Goal: Information Seeking & Learning: Learn about a topic

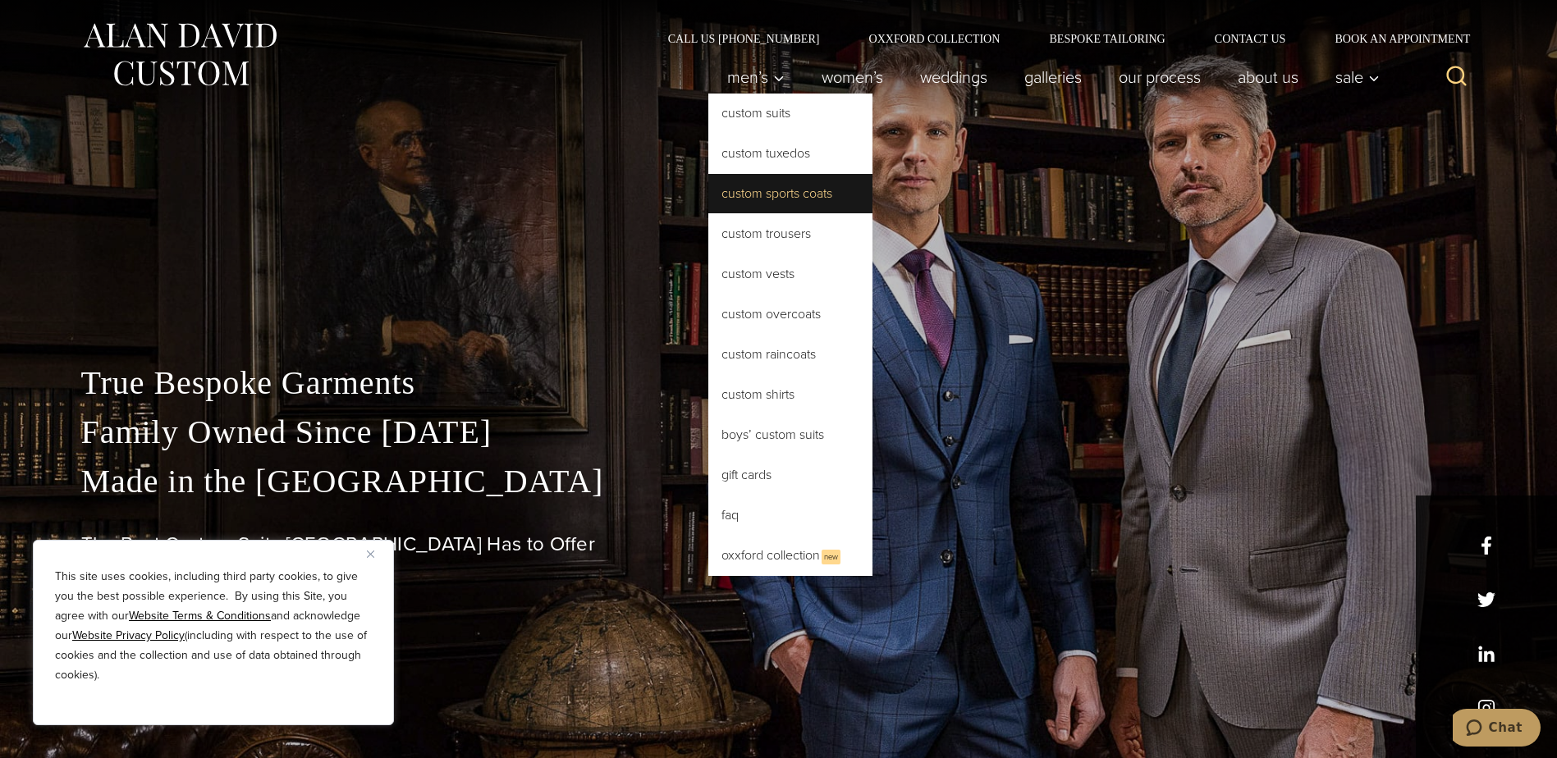
click at [790, 190] on link "Custom Sports Coats" at bounding box center [790, 193] width 164 height 39
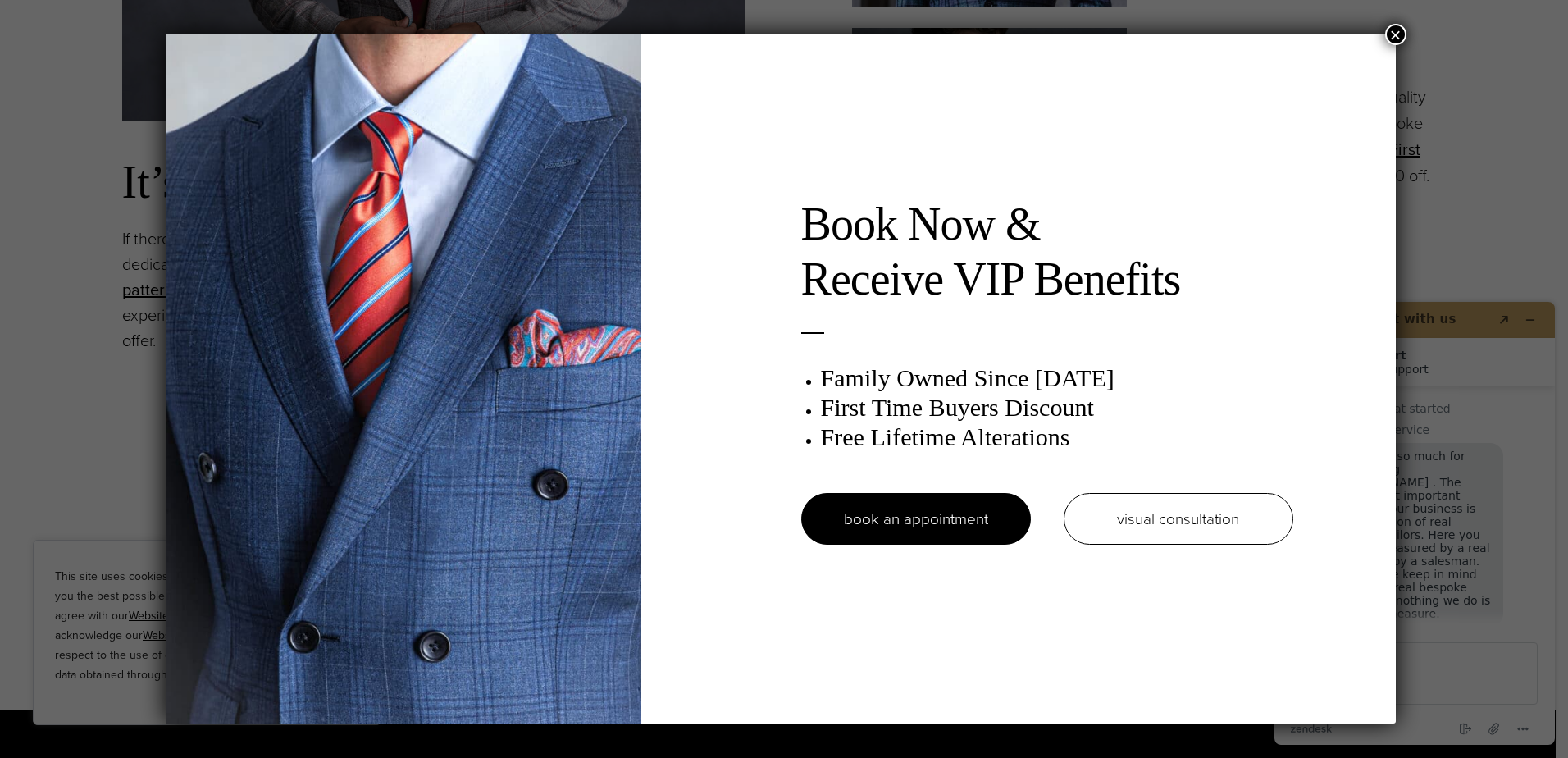
click at [1397, 32] on button "×" at bounding box center [1395, 34] width 21 height 21
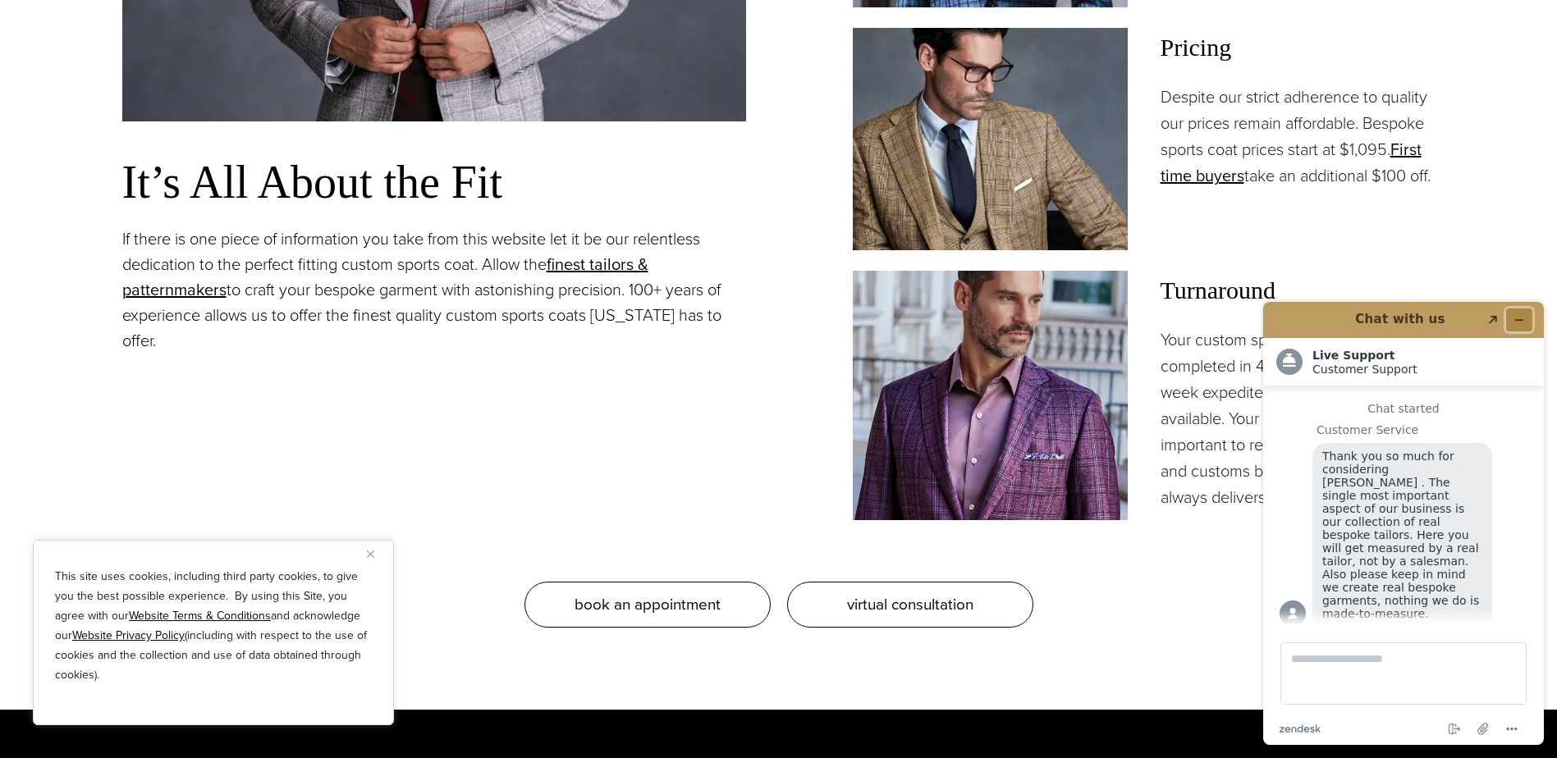
click at [1527, 321] on button "Minimize widget" at bounding box center [1519, 320] width 26 height 23
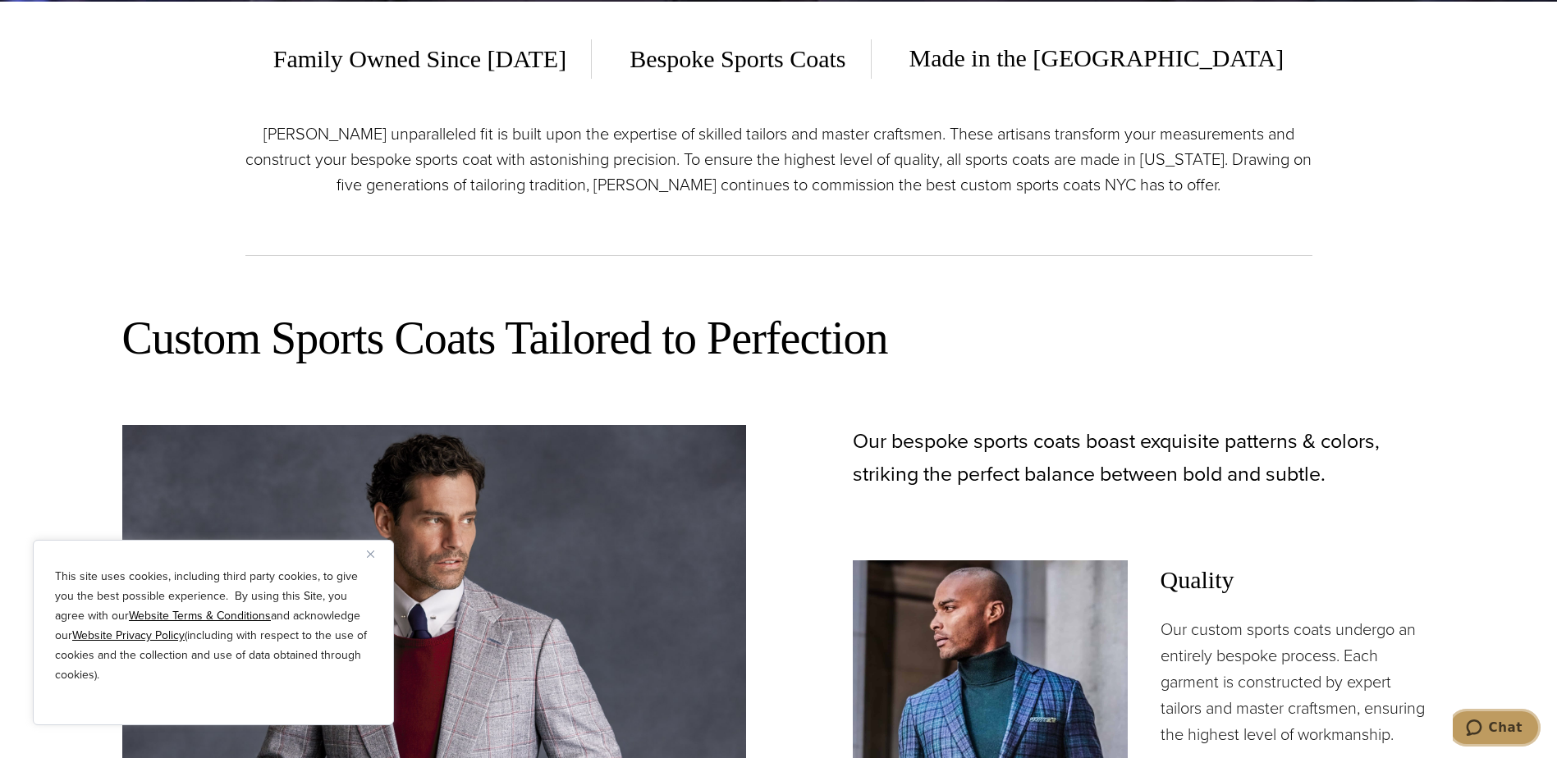
scroll to position [903, 0]
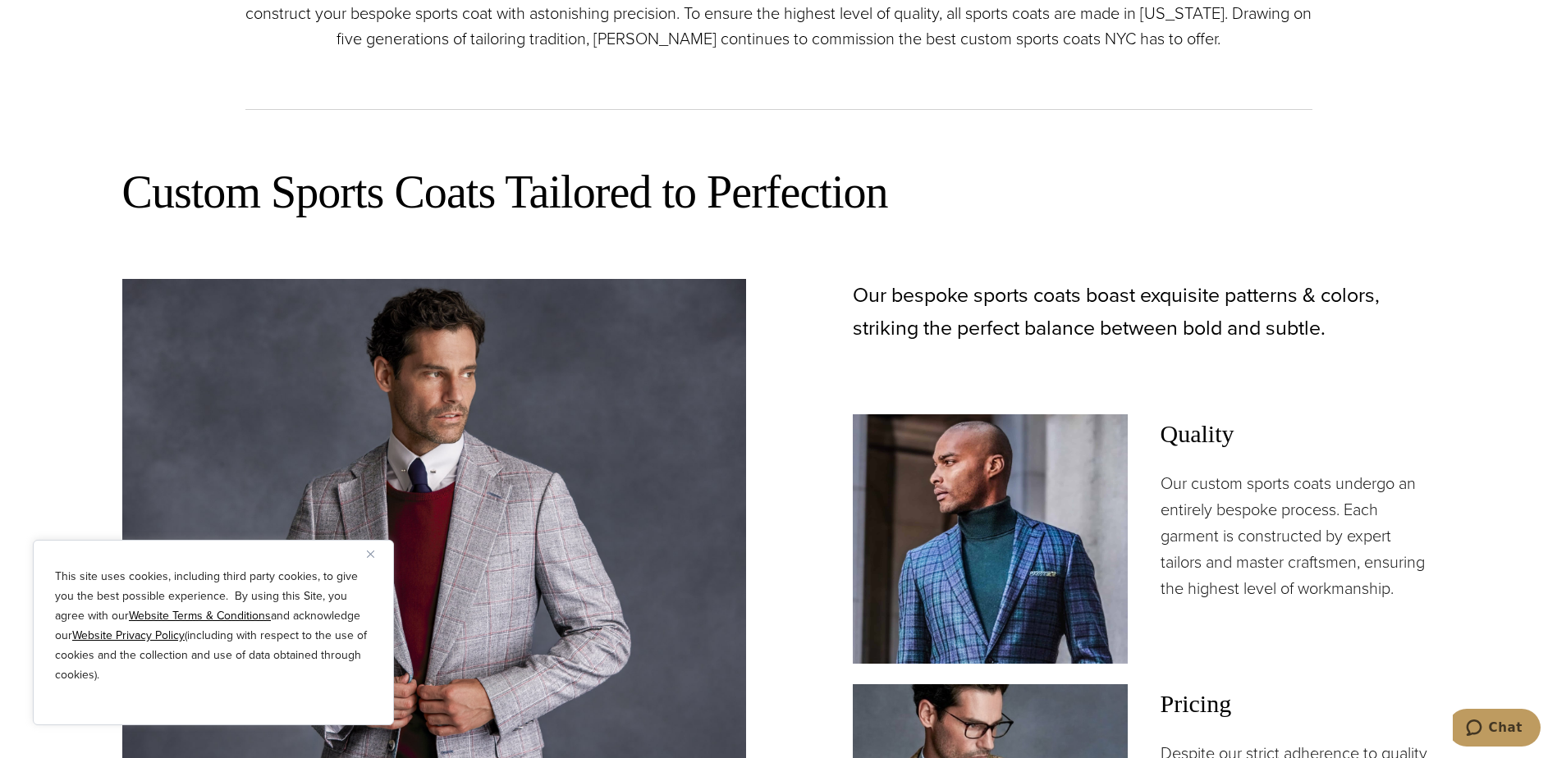
click at [370, 555] on img "Close" at bounding box center [370, 554] width 7 height 7
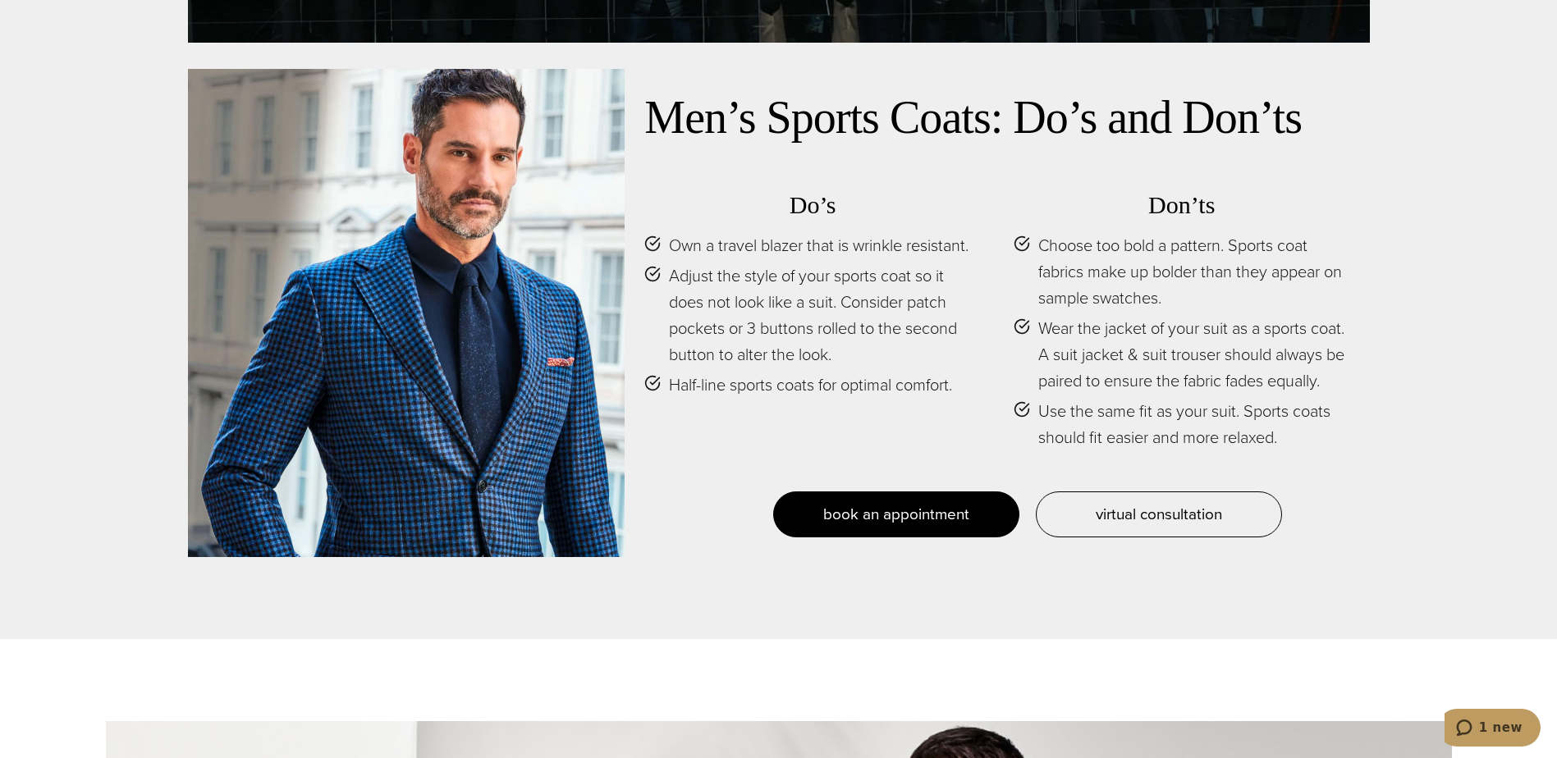
scroll to position [7879, 0]
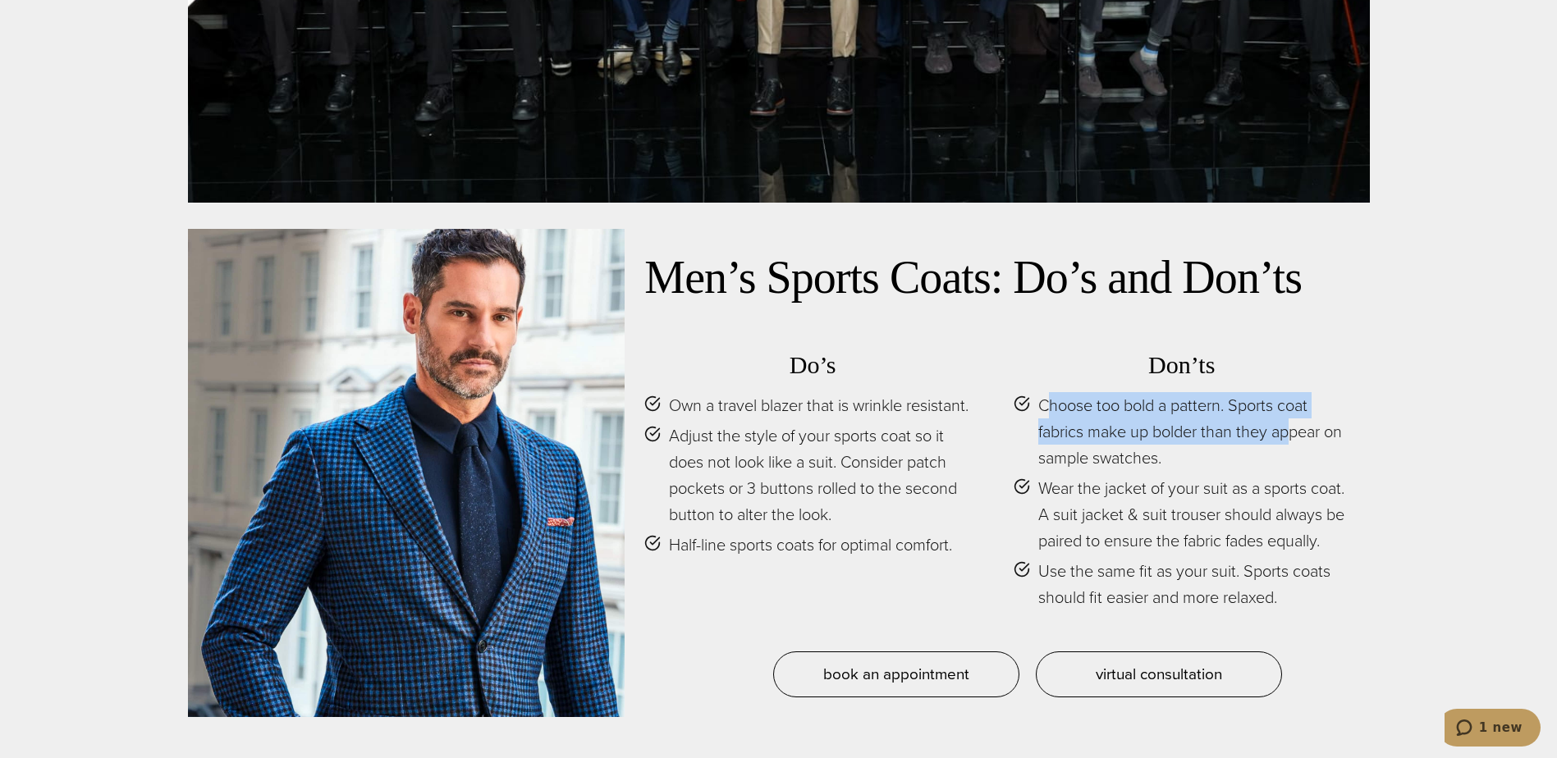
drag, startPoint x: 1045, startPoint y: 336, endPoint x: 1297, endPoint y: 345, distance: 252.1
click at [1297, 392] on span "Choose too bold a pattern. Sports coat fabrics make up bolder than they appear …" at bounding box center [1194, 431] width 312 height 79
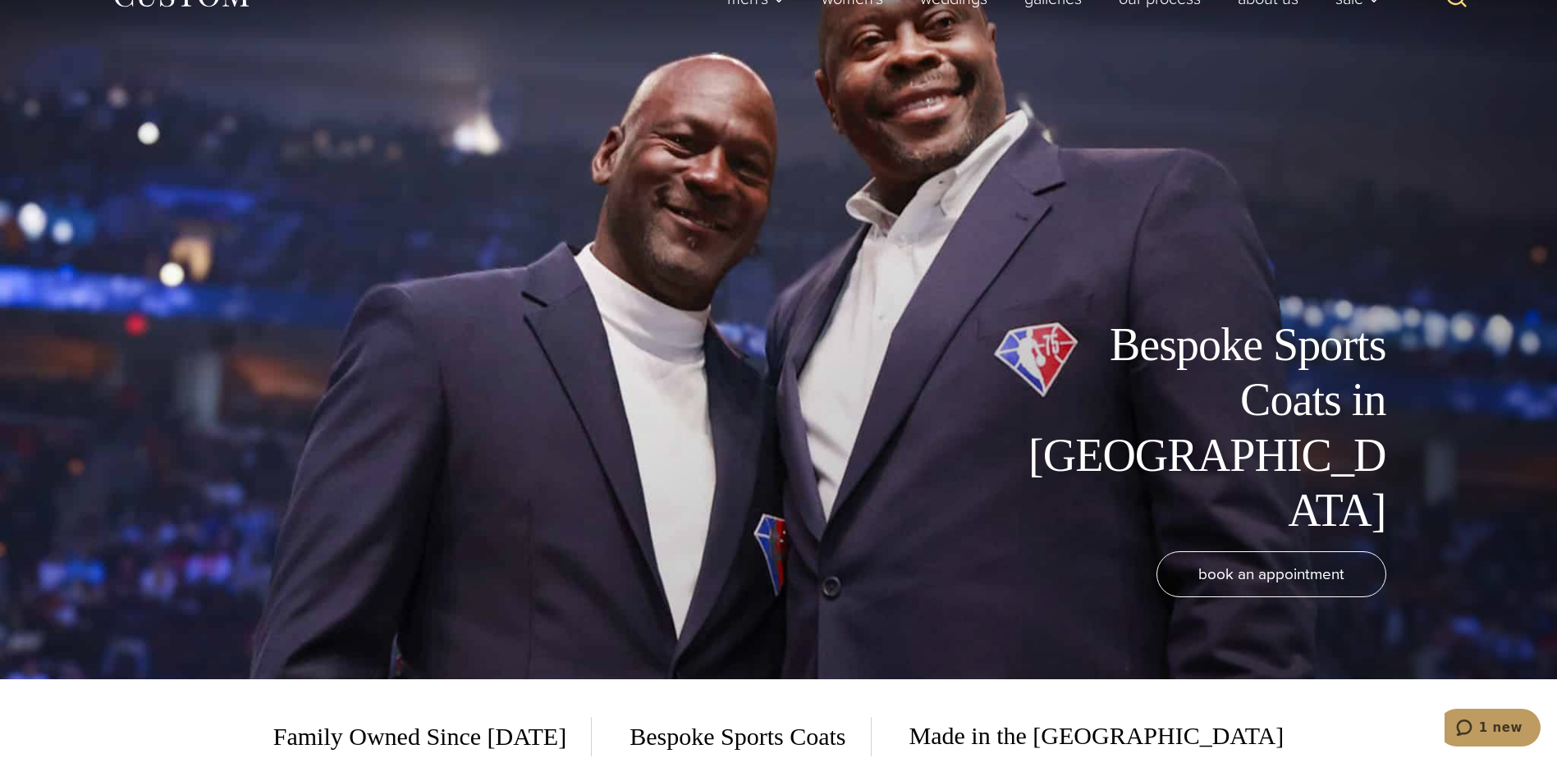
scroll to position [0, 0]
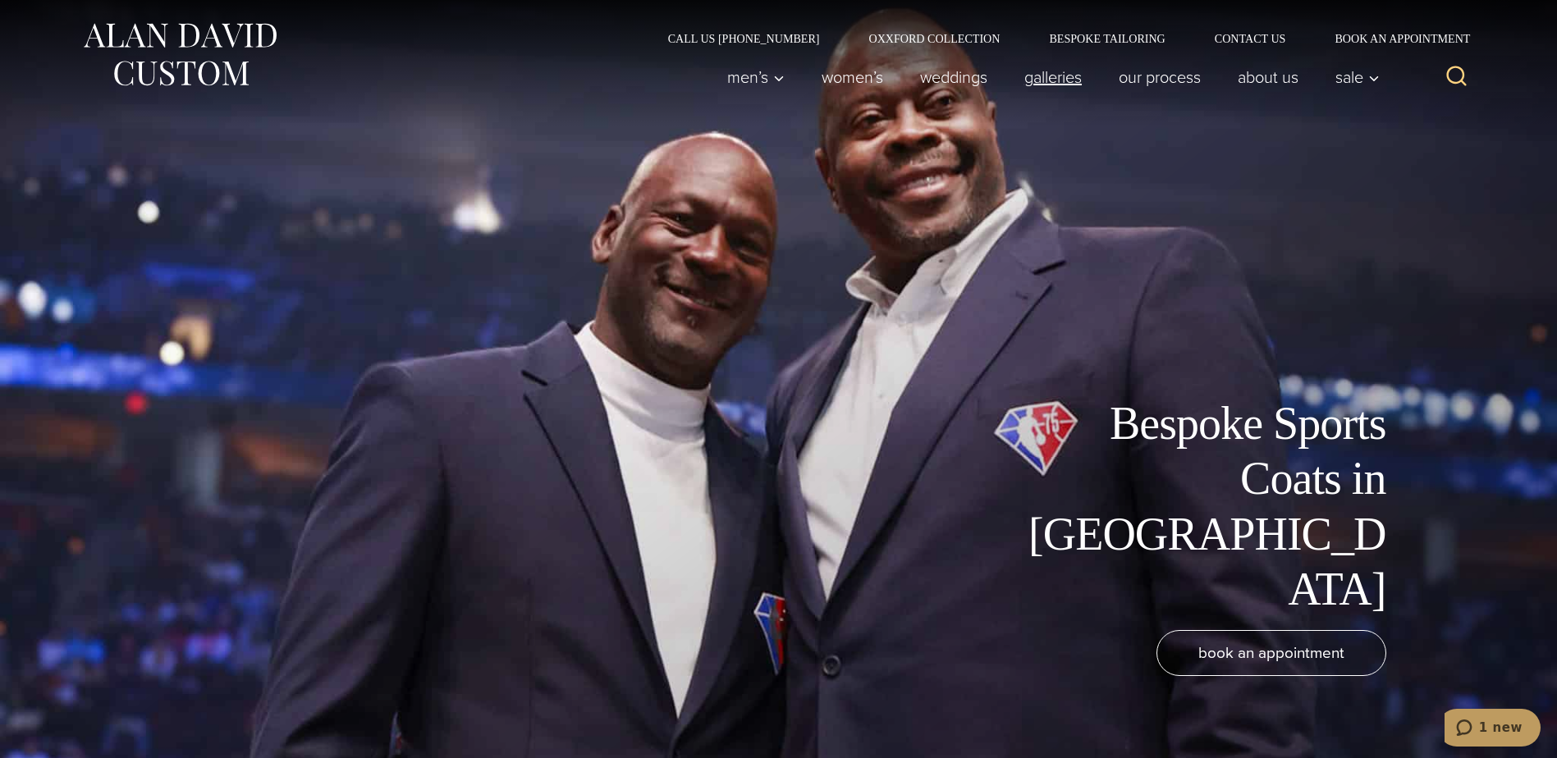
click at [1065, 80] on link "Galleries" at bounding box center [1052, 77] width 94 height 33
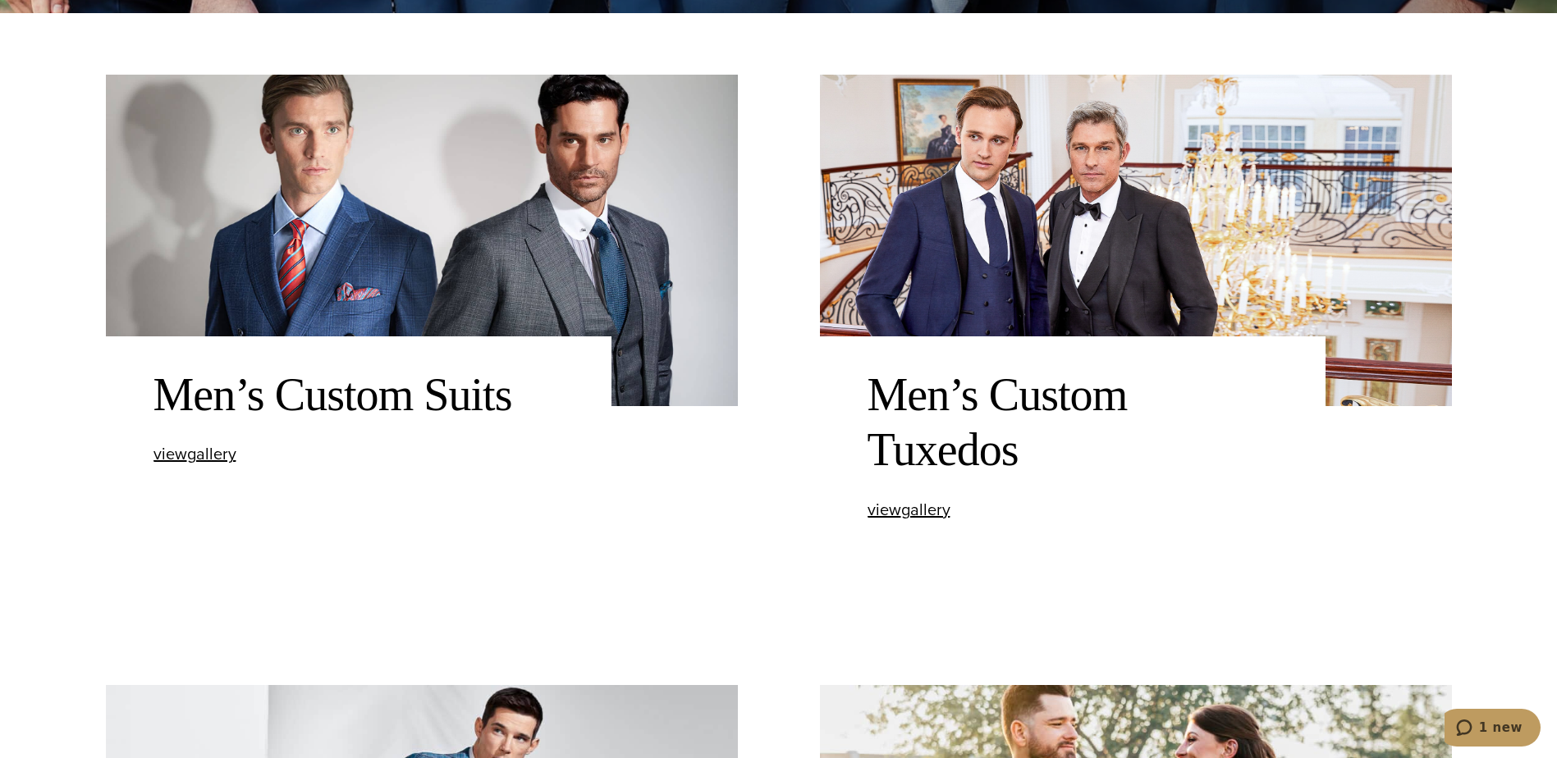
scroll to position [739, 0]
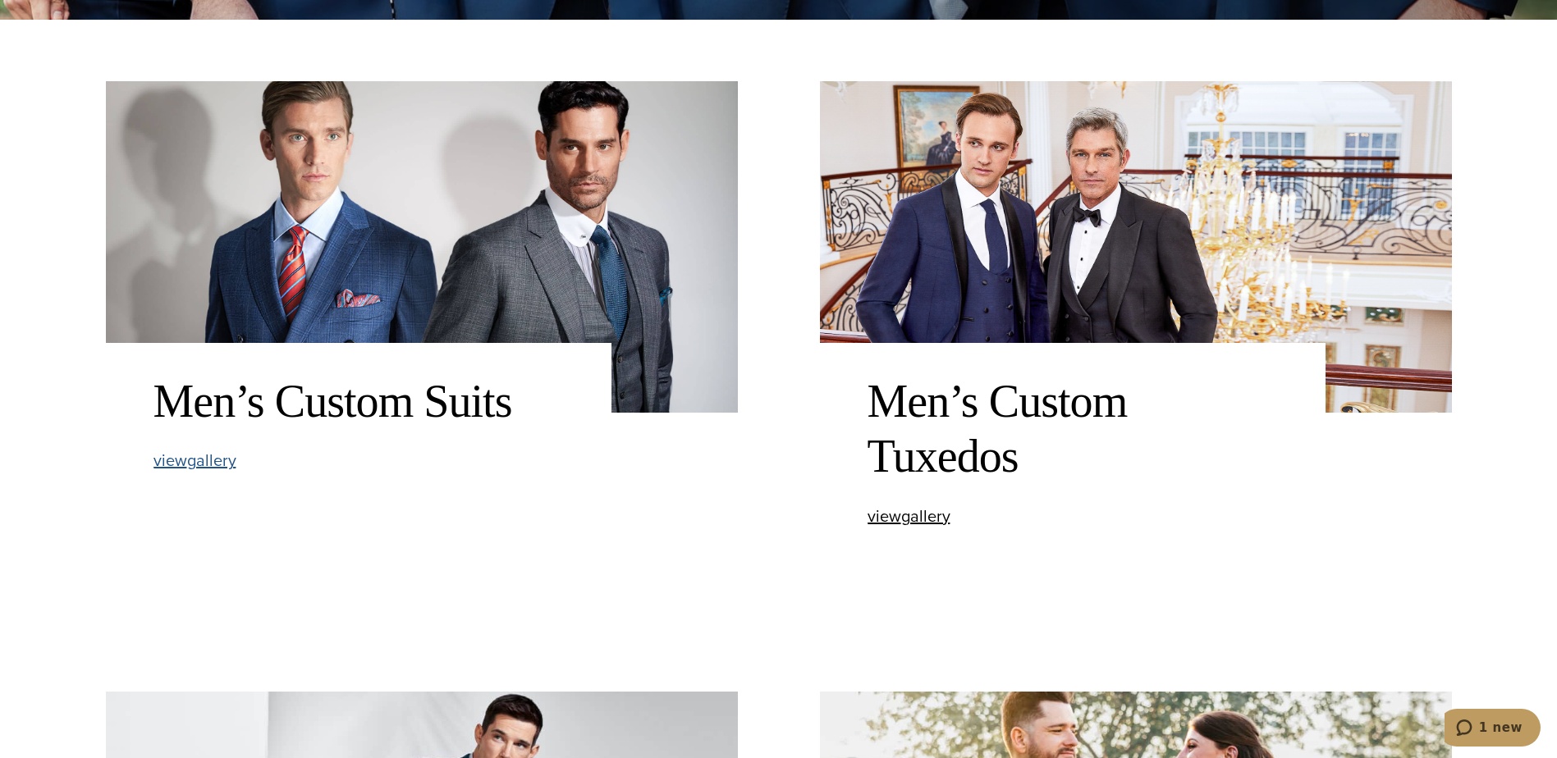
click at [182, 464] on span "view Men’s Custom Suits gallery" at bounding box center [194, 460] width 83 height 25
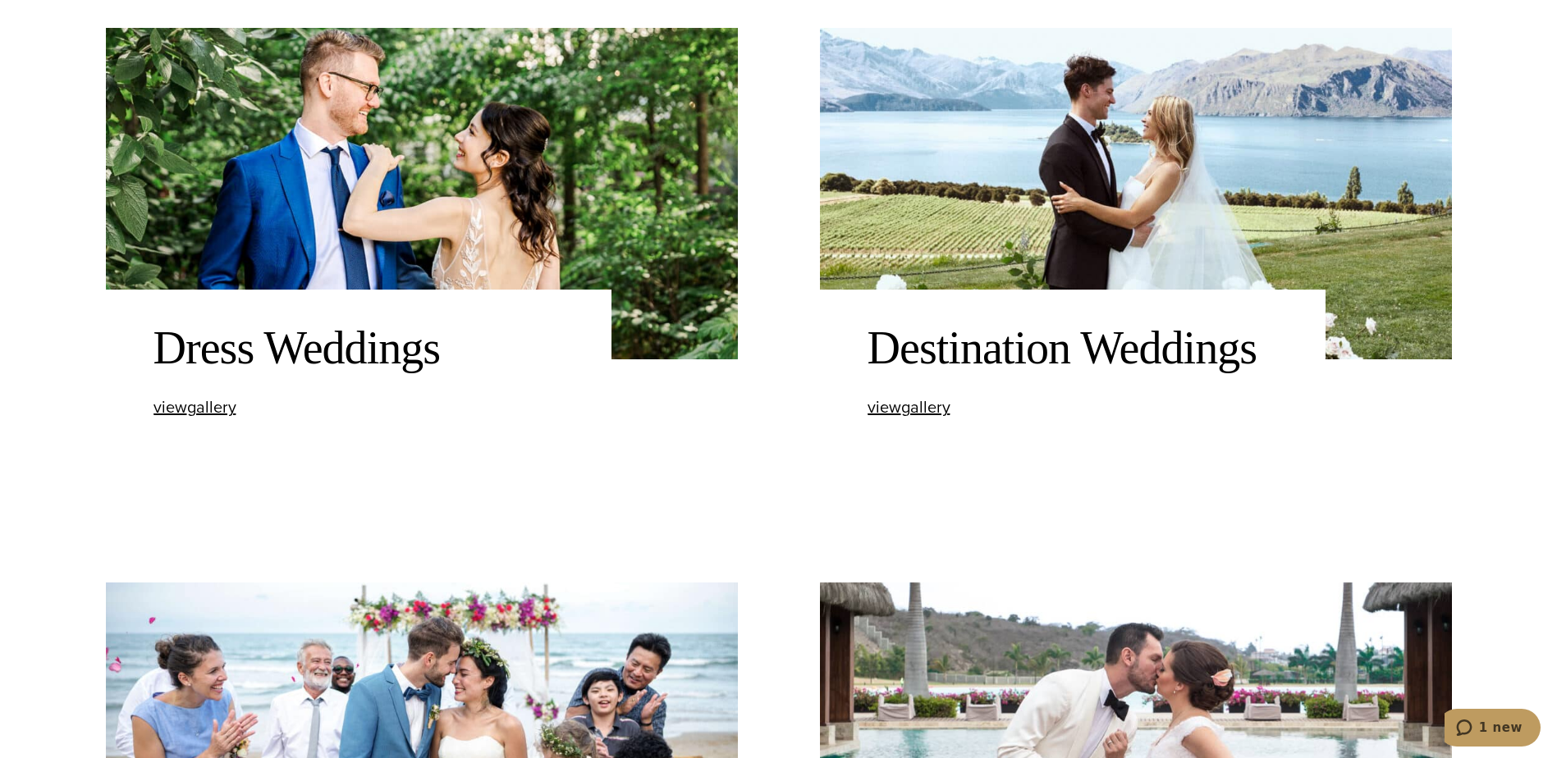
scroll to position [2380, 0]
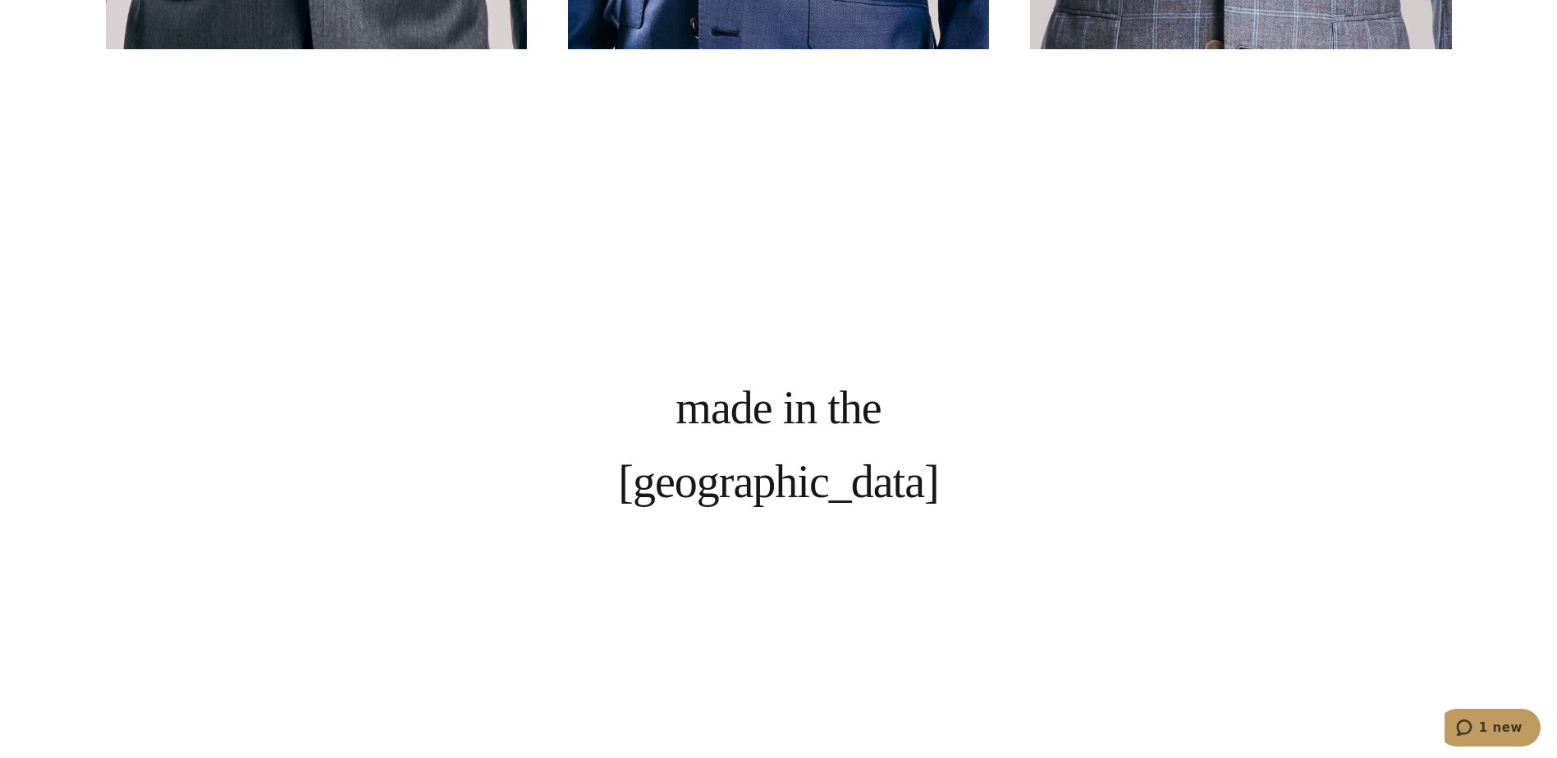
scroll to position [1477, 0]
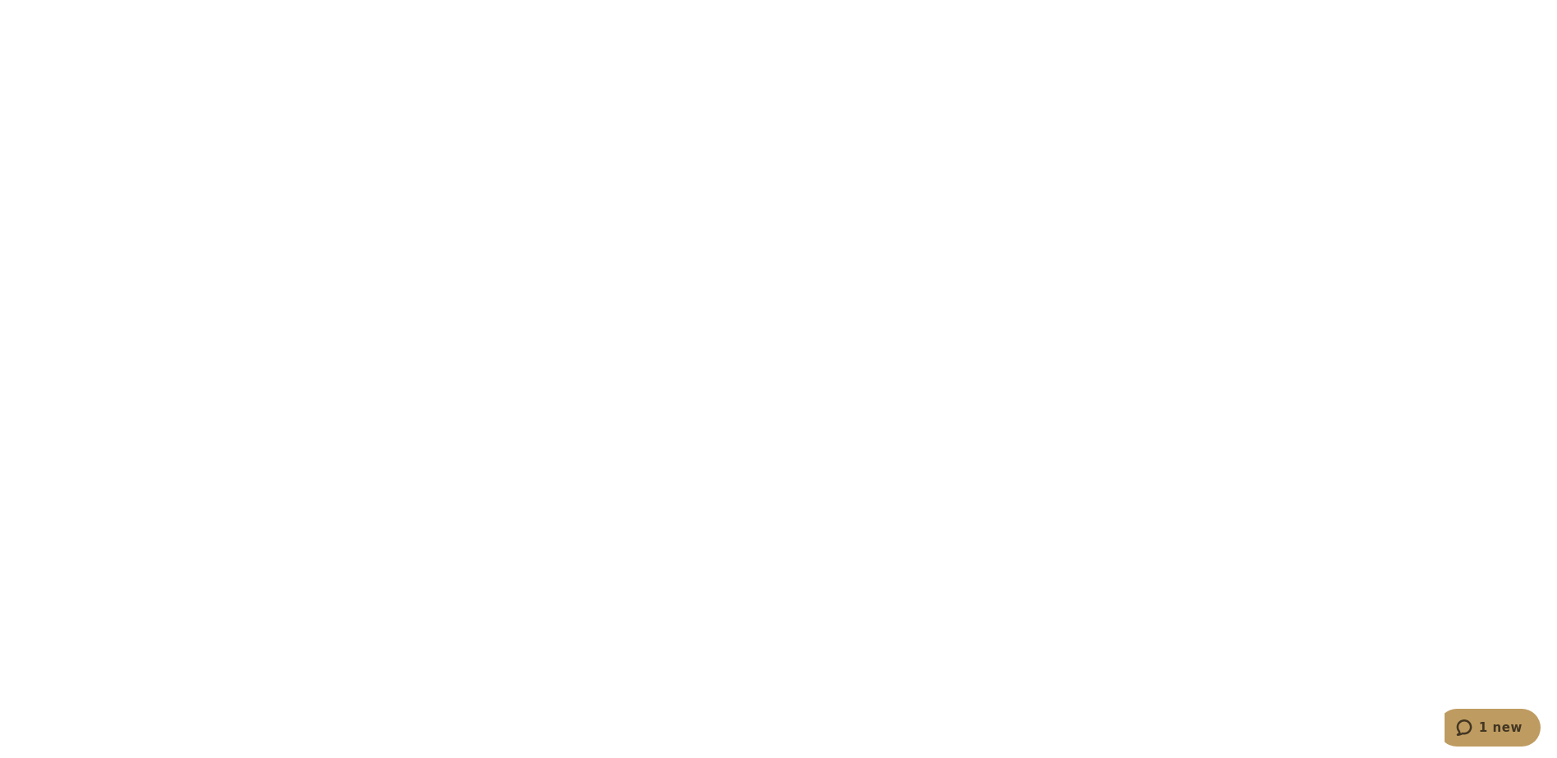
scroll to position [3611, 0]
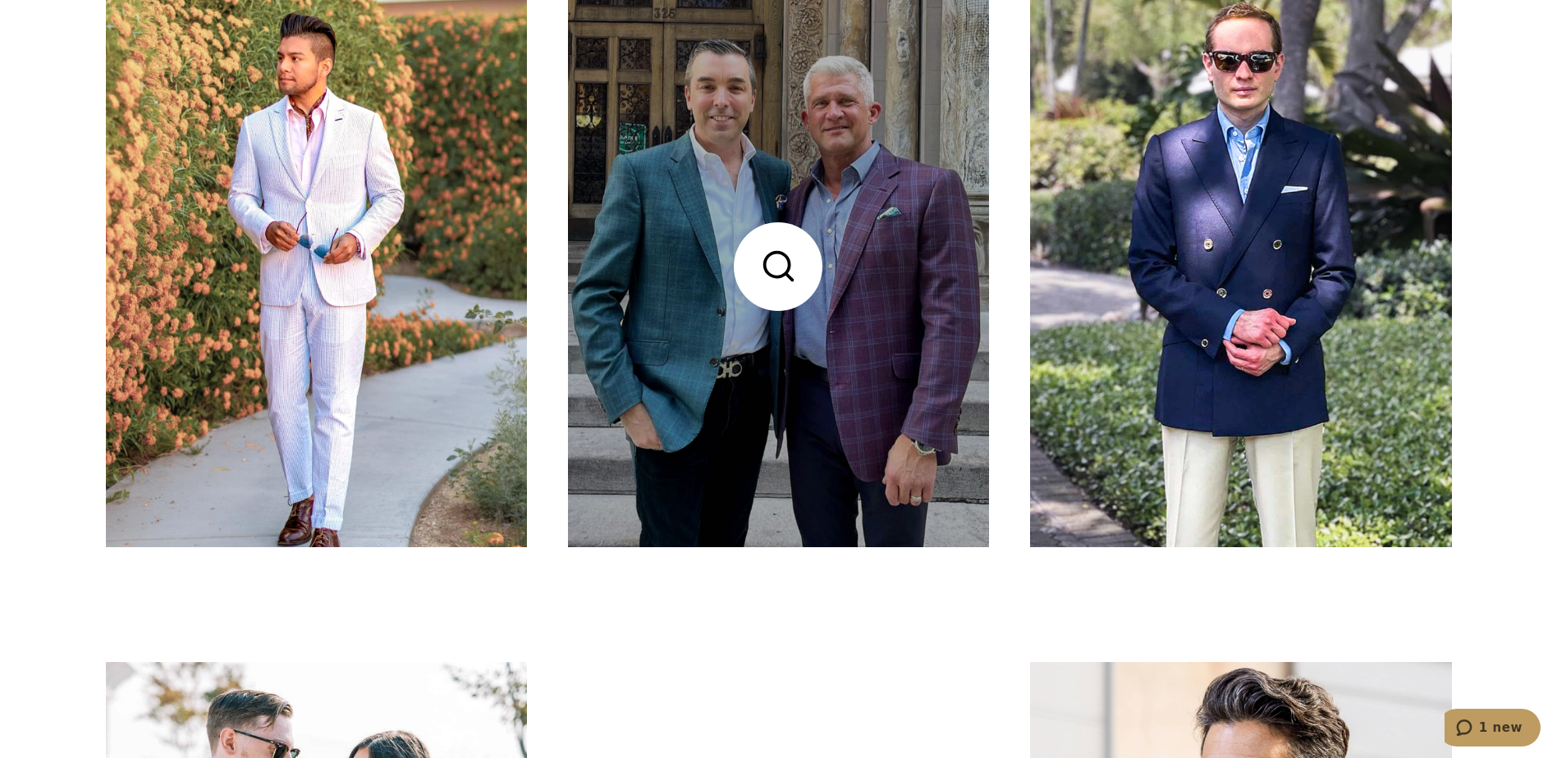
click at [868, 325] on link at bounding box center [778, 265] width 421 height 561
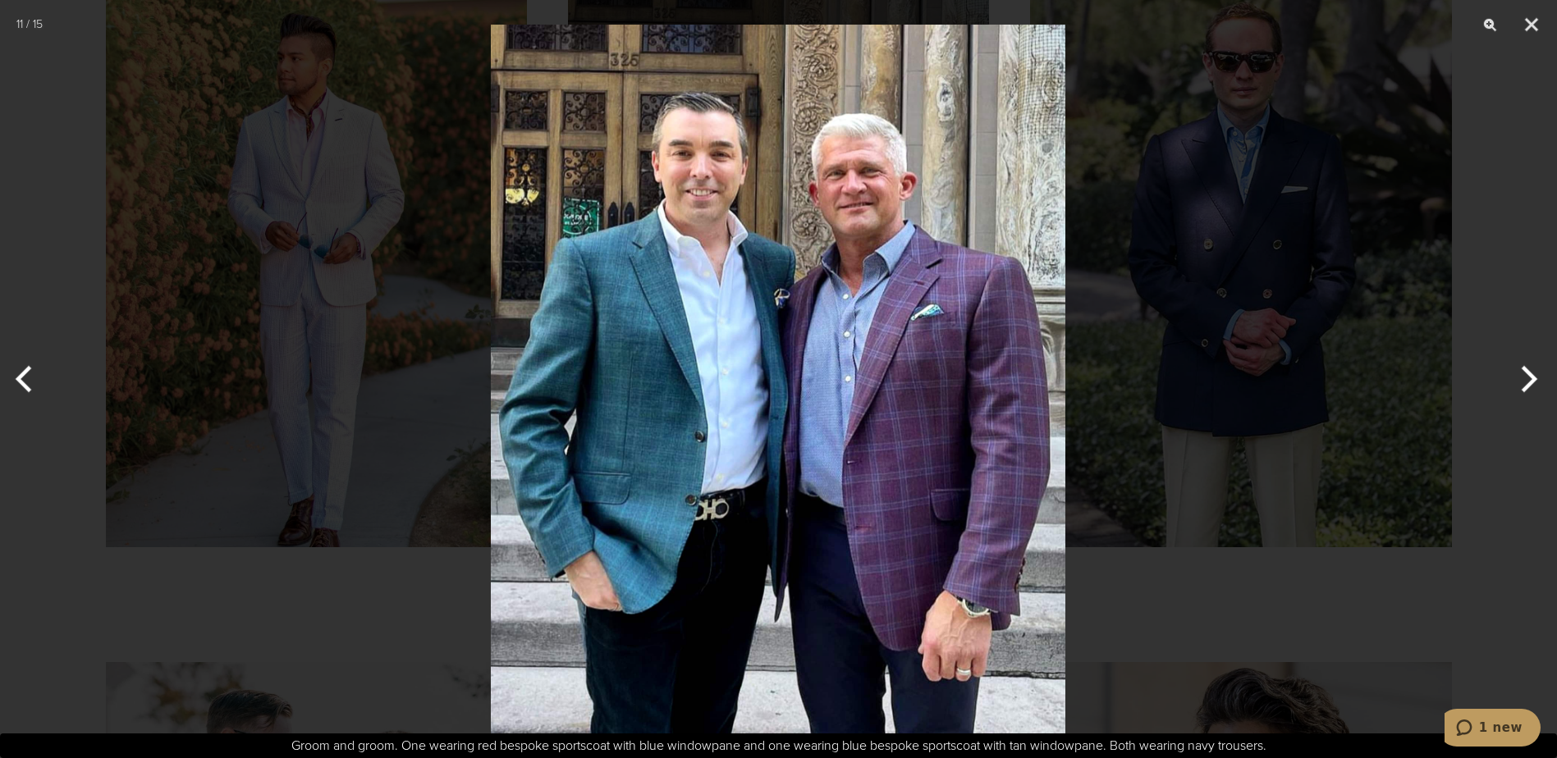
click at [1125, 449] on div at bounding box center [778, 379] width 1557 height 758
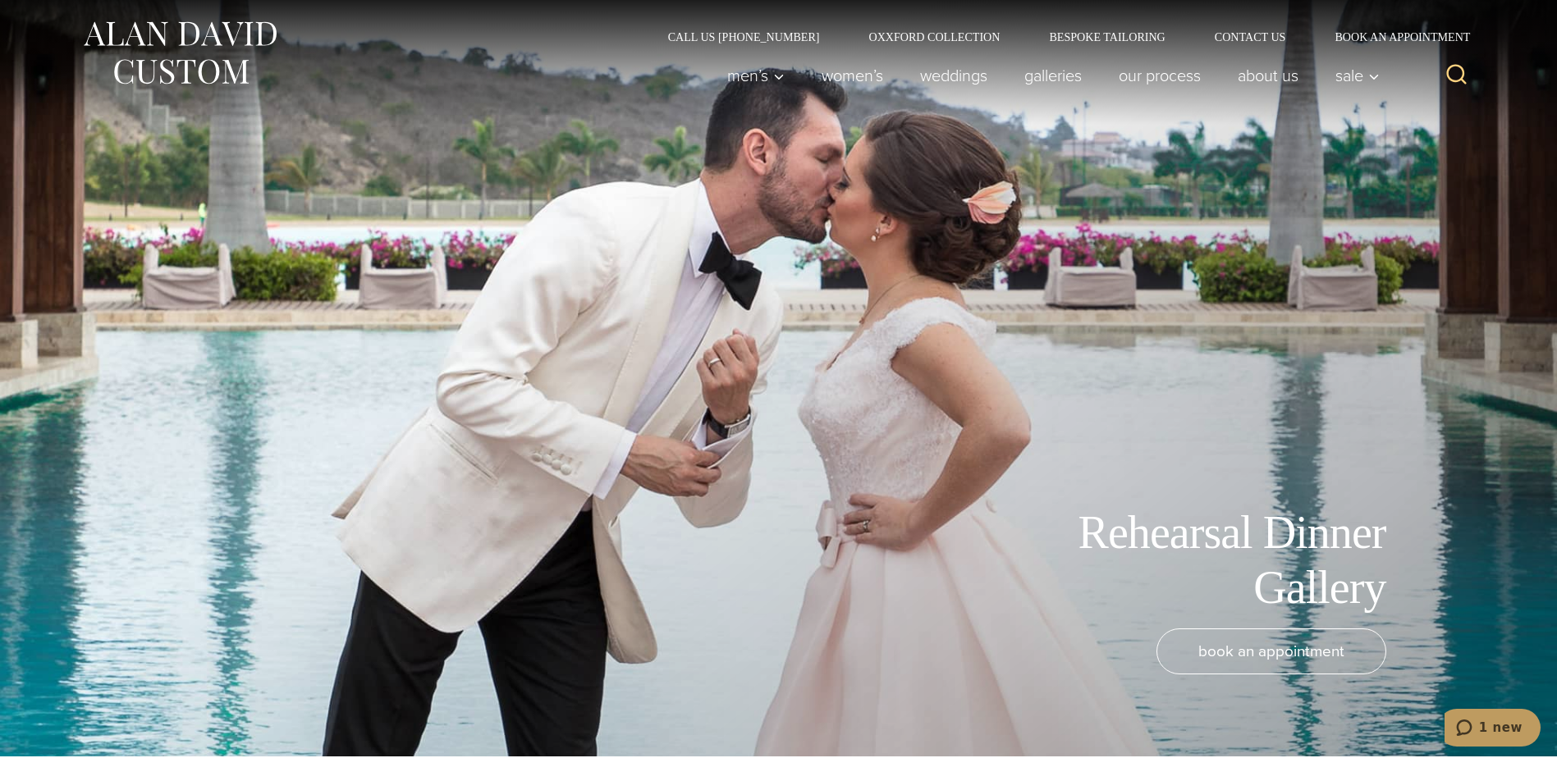
scroll to position [0, 0]
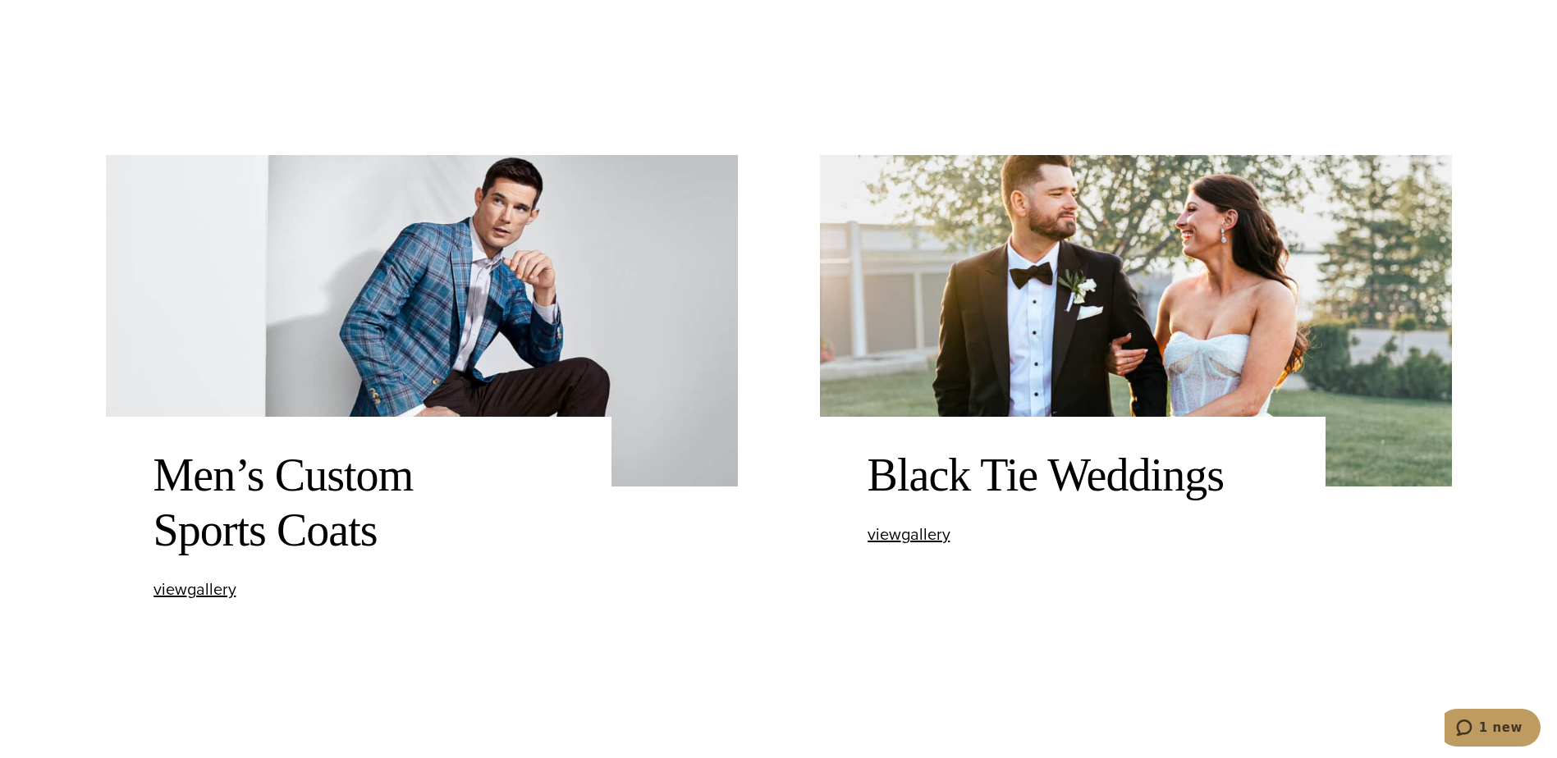
scroll to position [1231, 0]
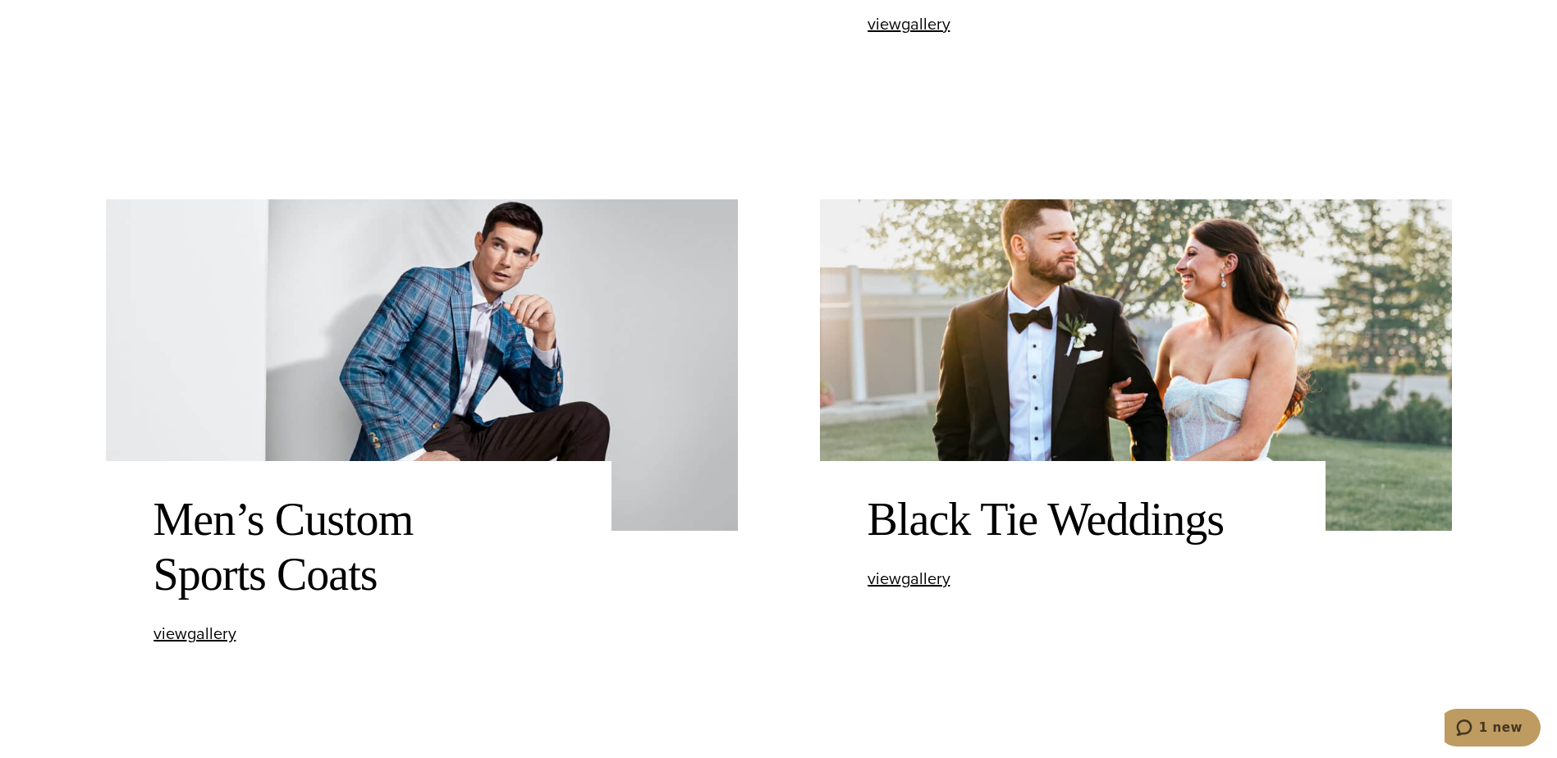
click at [209, 645] on div "Men’s Custom Sports Coats view Men’s Custom Sports Coats gallery" at bounding box center [359, 567] width 506 height 213
click at [213, 633] on span "view Men’s Custom Sports Coats gallery" at bounding box center [194, 633] width 83 height 25
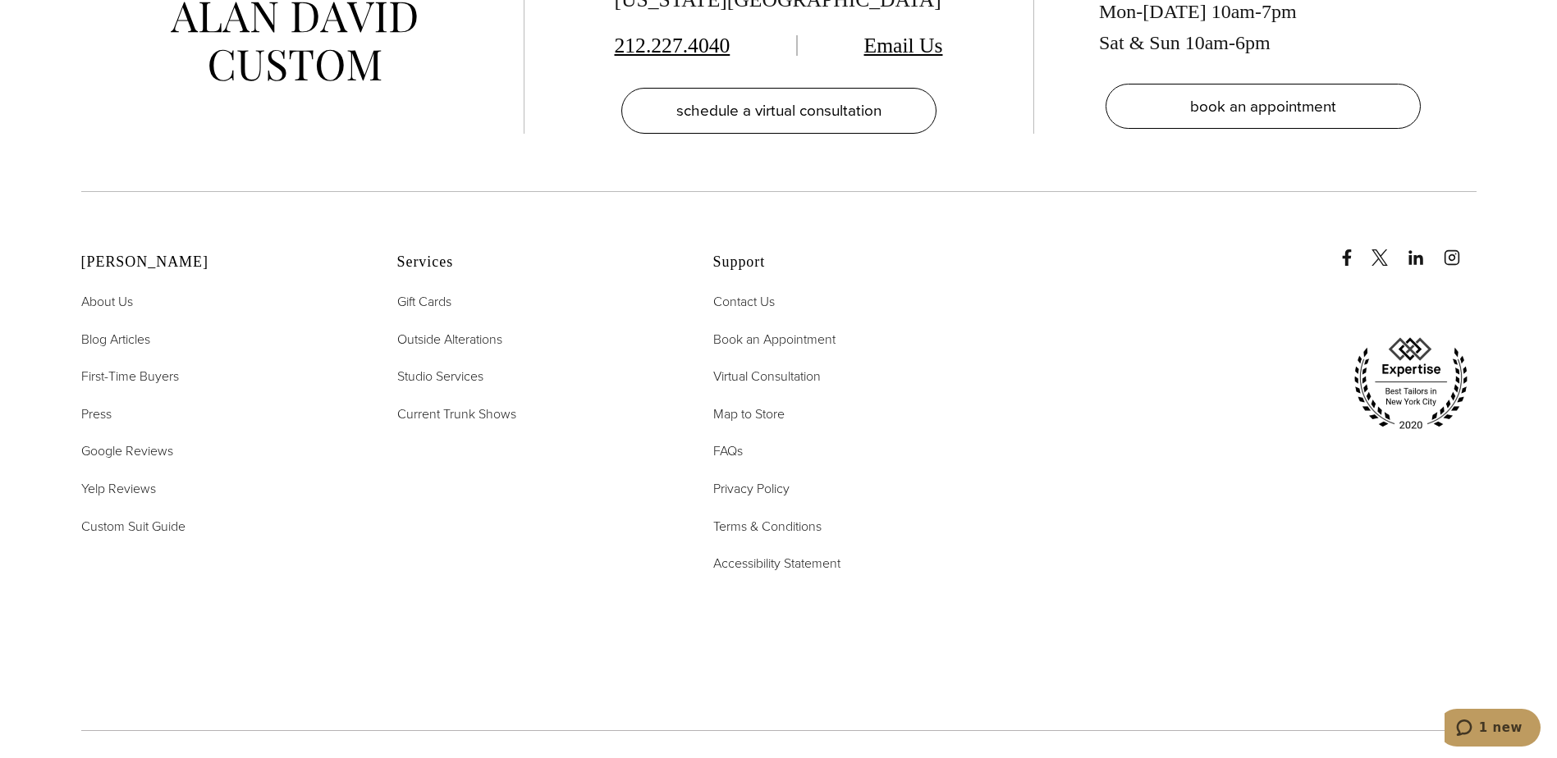
scroll to position [6483, 0]
